Goal: Task Accomplishment & Management: Manage account settings

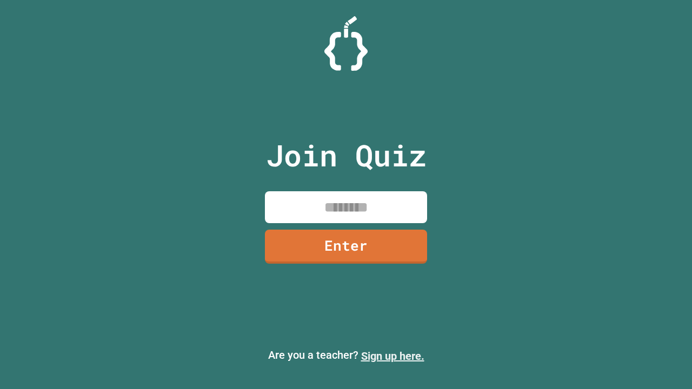
click at [392, 356] on link "Sign up here." at bounding box center [392, 356] width 63 height 13
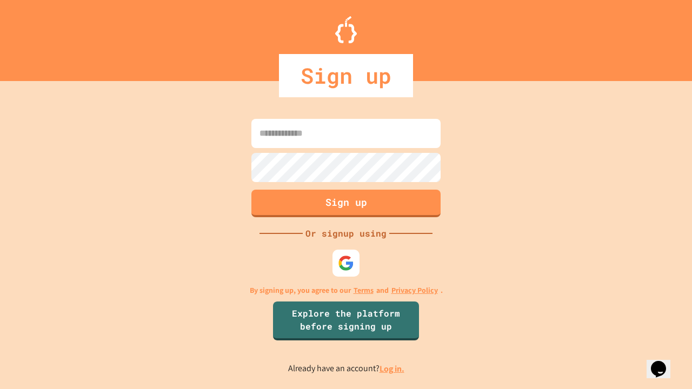
click at [392, 369] on link "Log in." at bounding box center [391, 368] width 25 height 11
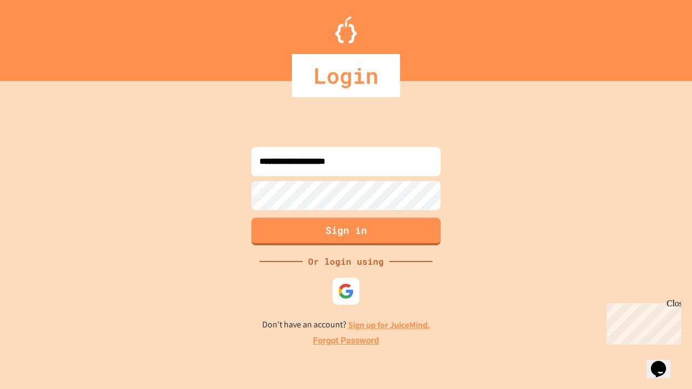
type input "**********"
